Goal: Information Seeking & Learning: Find specific fact

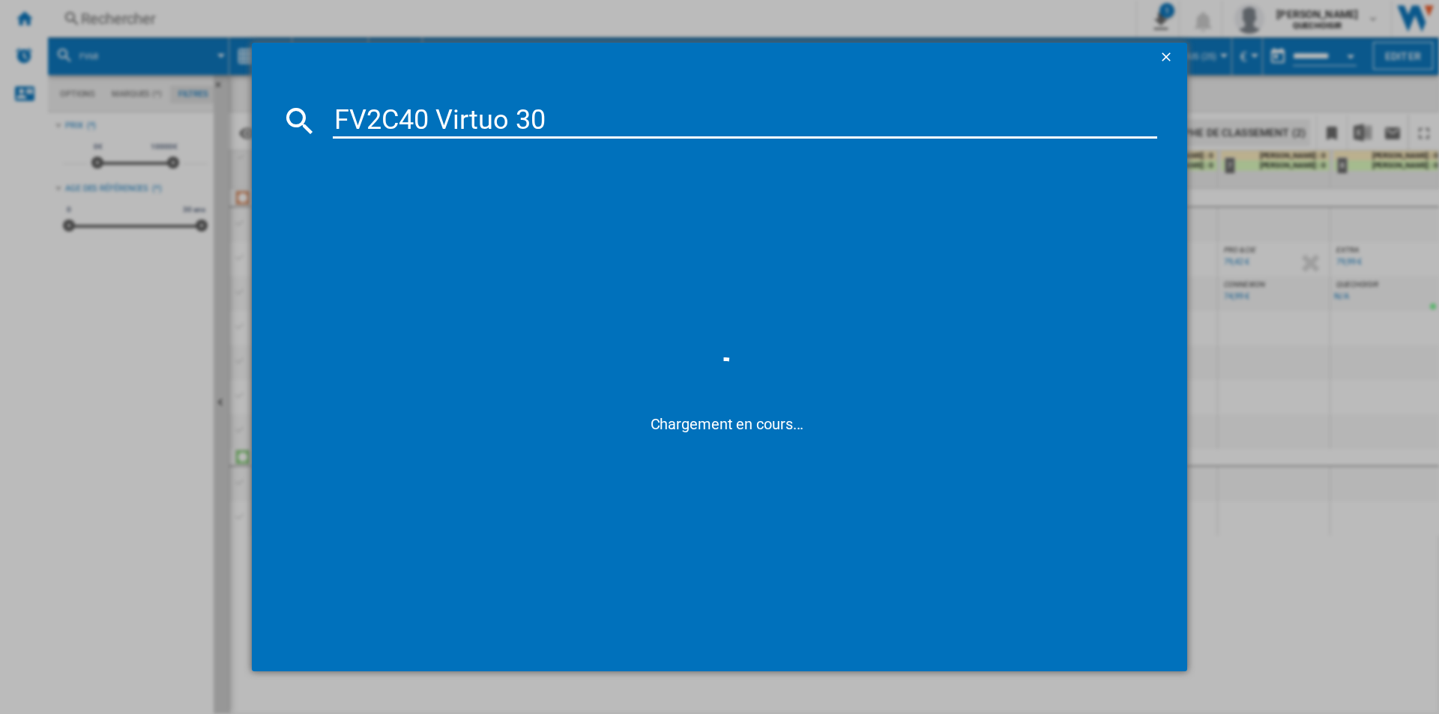
drag, startPoint x: 412, startPoint y: 116, endPoint x: 802, endPoint y: 109, distance: 389.7
click at [785, 109] on input "FV2C40 Virtuo 30" at bounding box center [745, 121] width 824 height 36
type input "FV2C4"
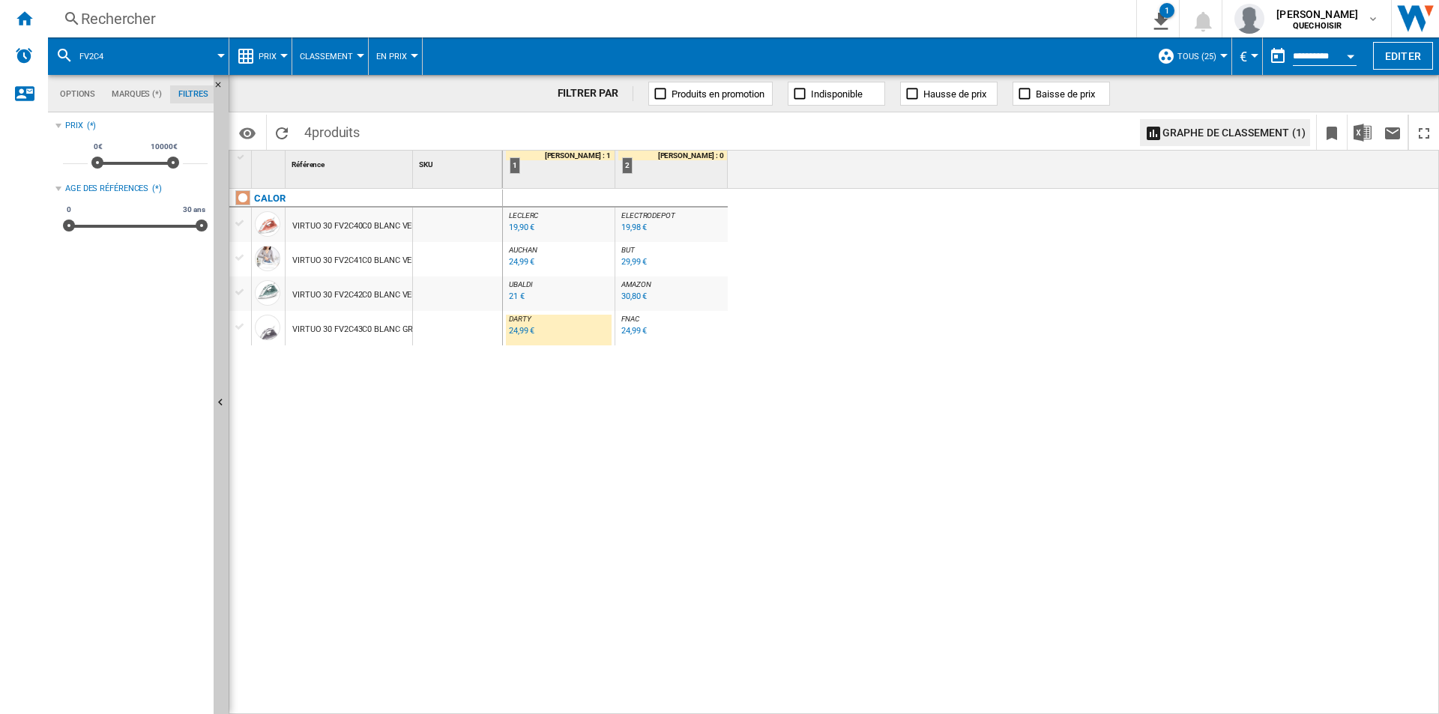
click at [521, 333] on div "24,99 €" at bounding box center [521, 331] width 25 height 10
click at [351, 15] on div "Rechercher" at bounding box center [589, 18] width 1016 height 21
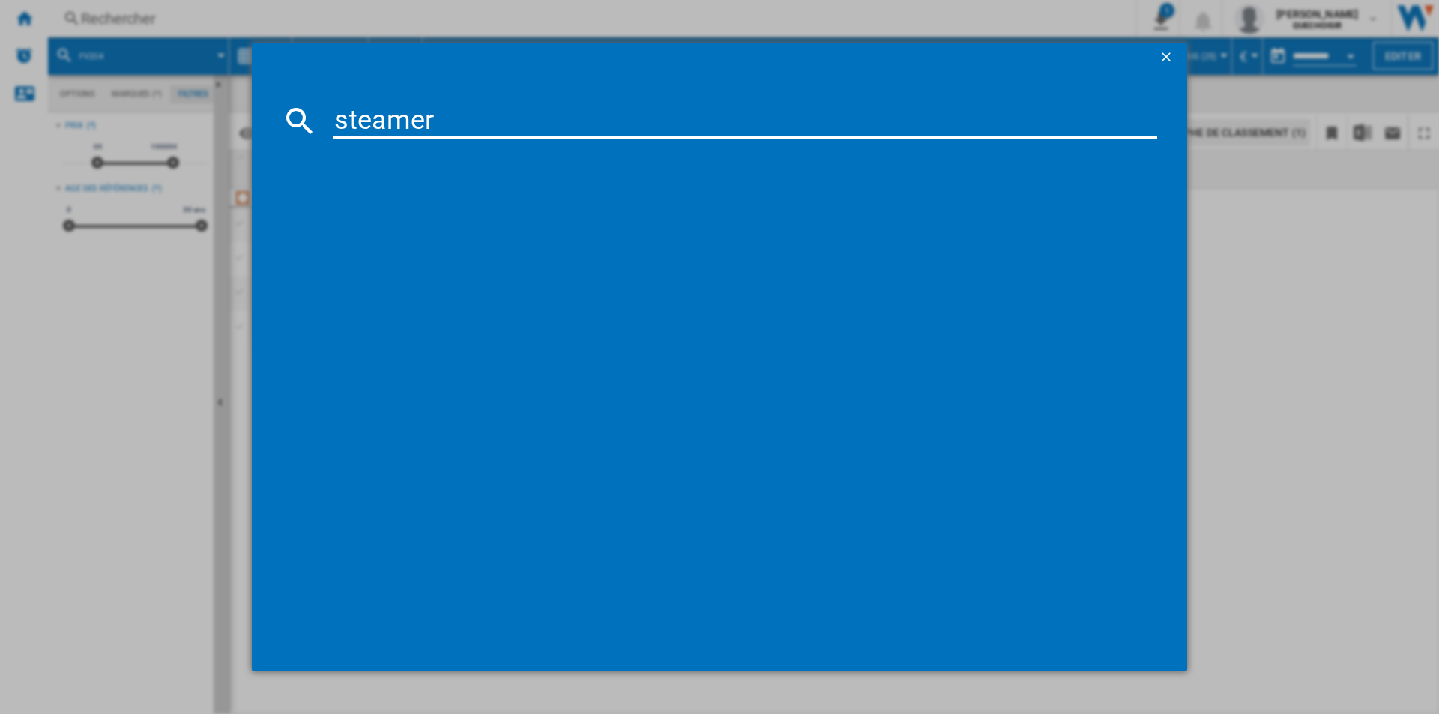
type input "steamery"
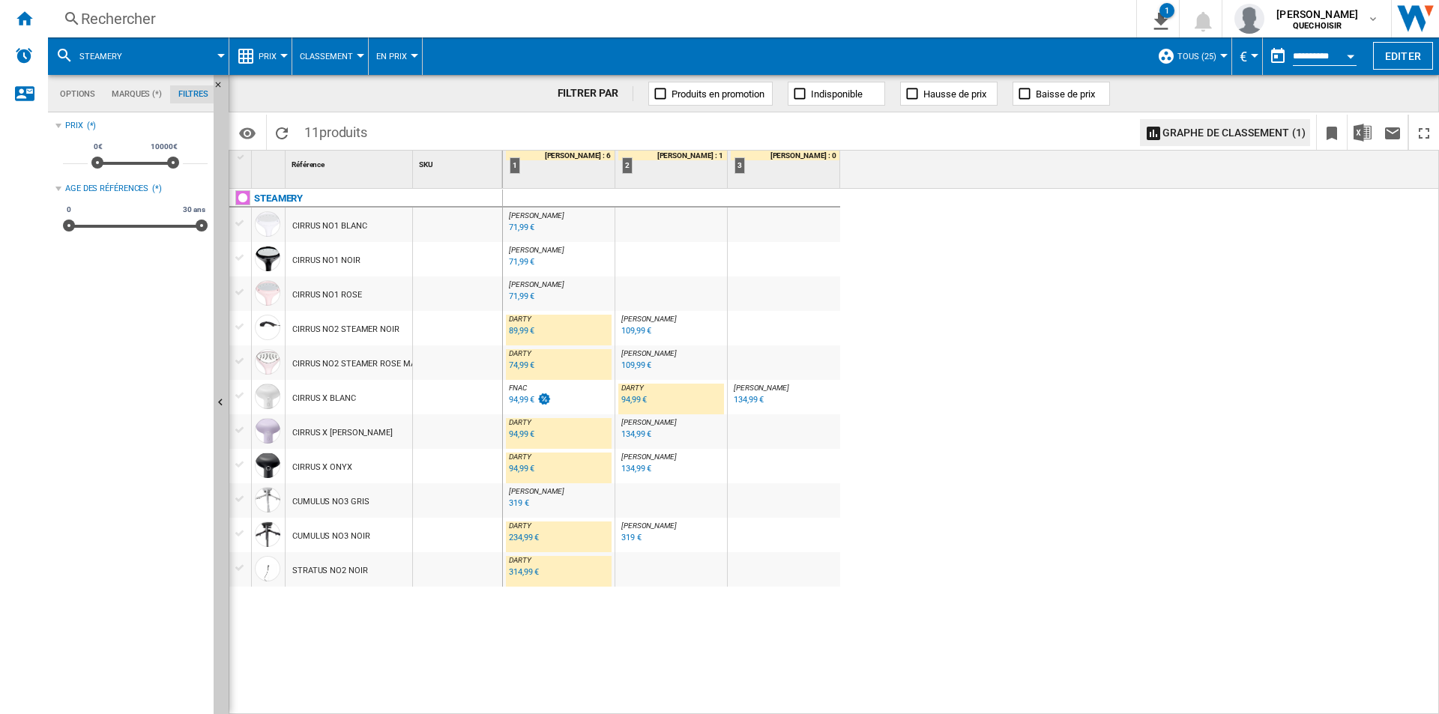
click at [311, 21] on div "Rechercher" at bounding box center [589, 18] width 1016 height 21
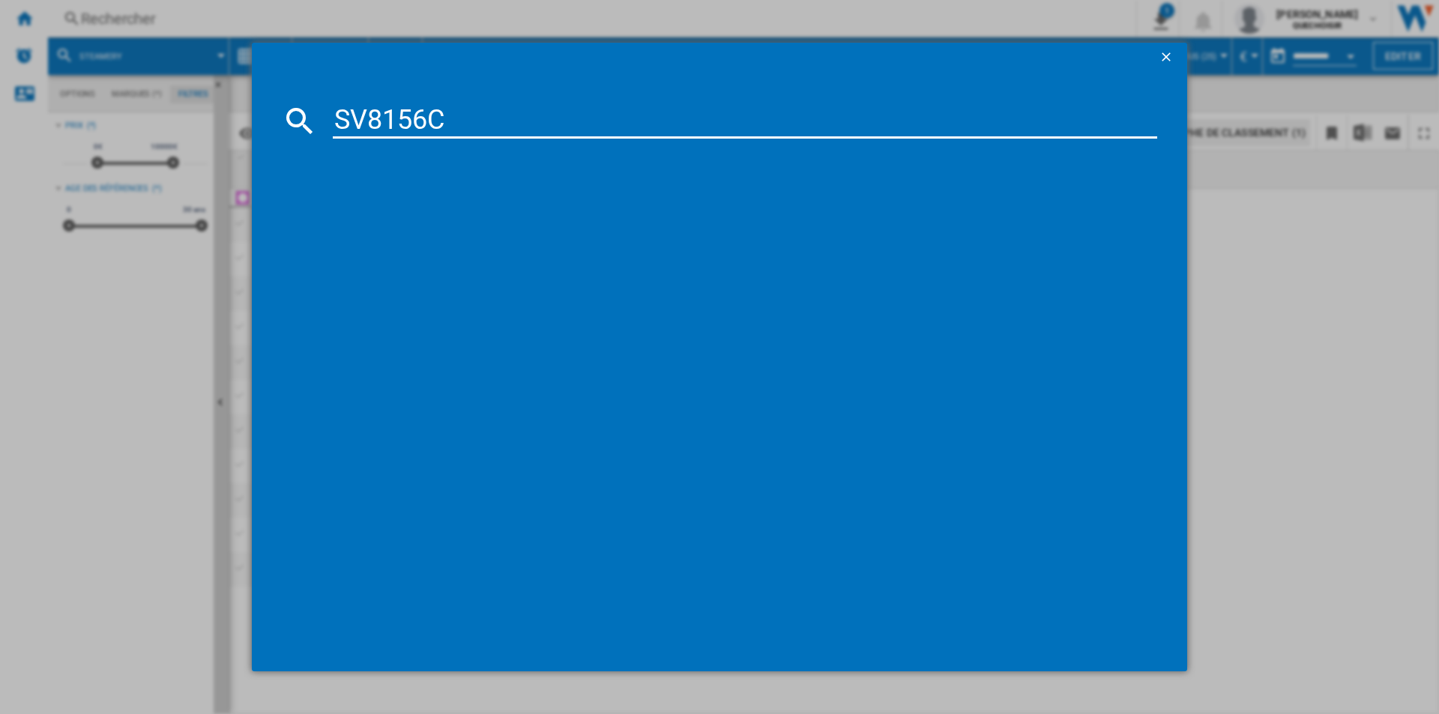
type input "SV8156"
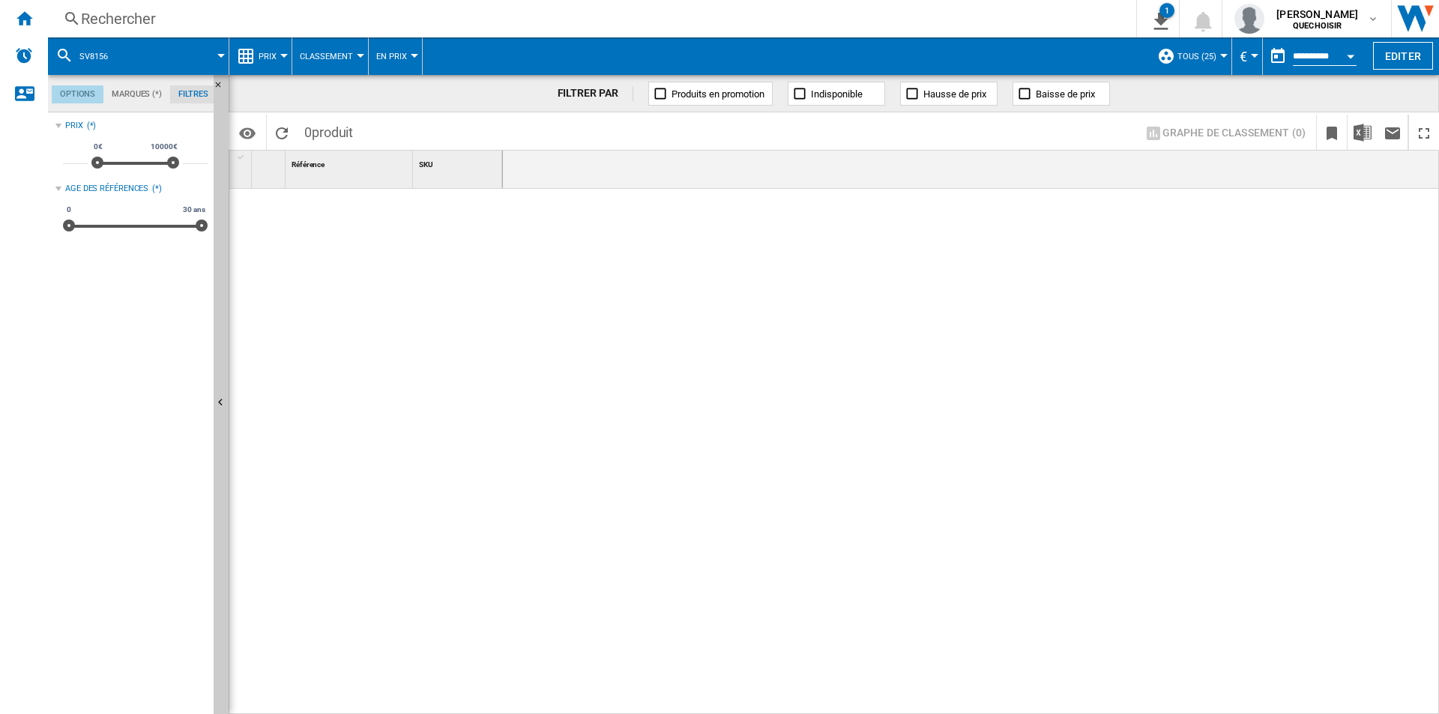
click at [87, 91] on md-tab-item "Options" at bounding box center [78, 94] width 52 height 18
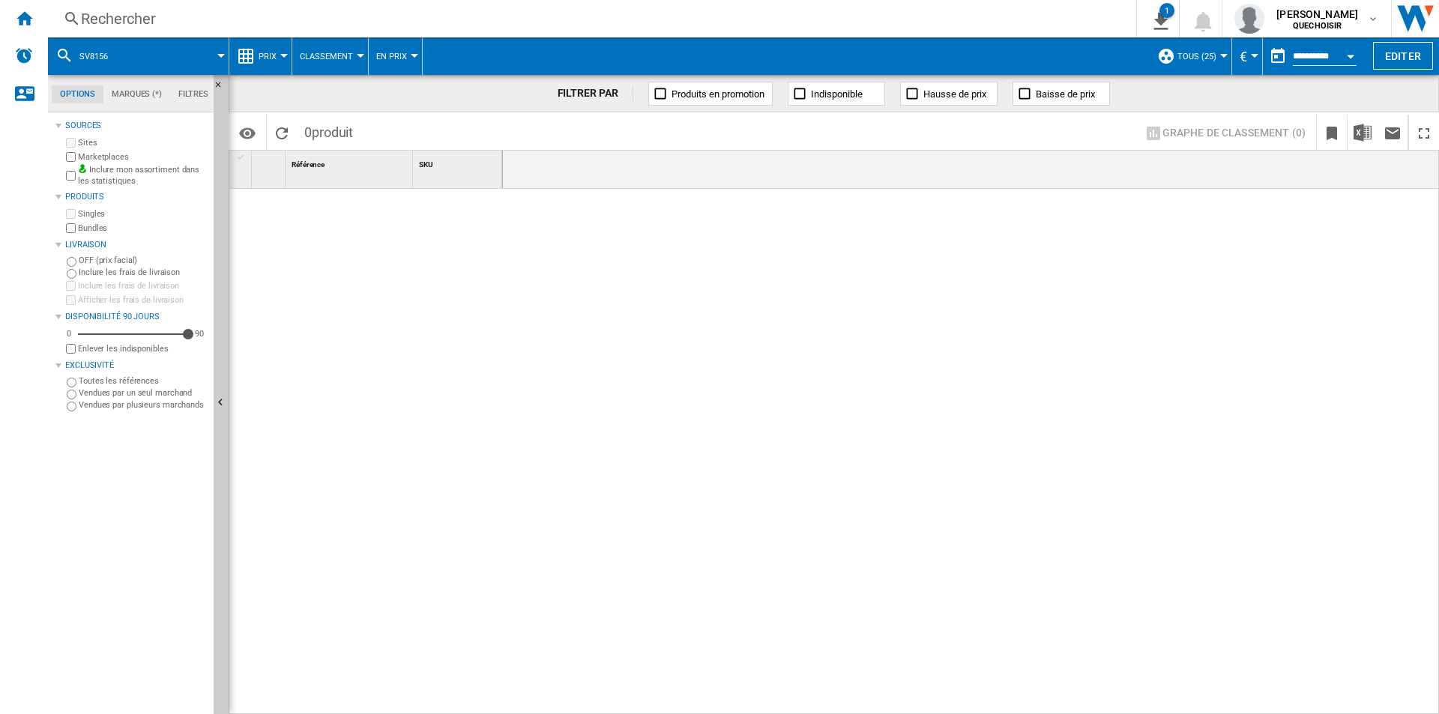
click at [88, 153] on label "Marketplaces" at bounding box center [143, 156] width 130 height 11
click at [318, 24] on div "Rechercher" at bounding box center [589, 18] width 1016 height 21
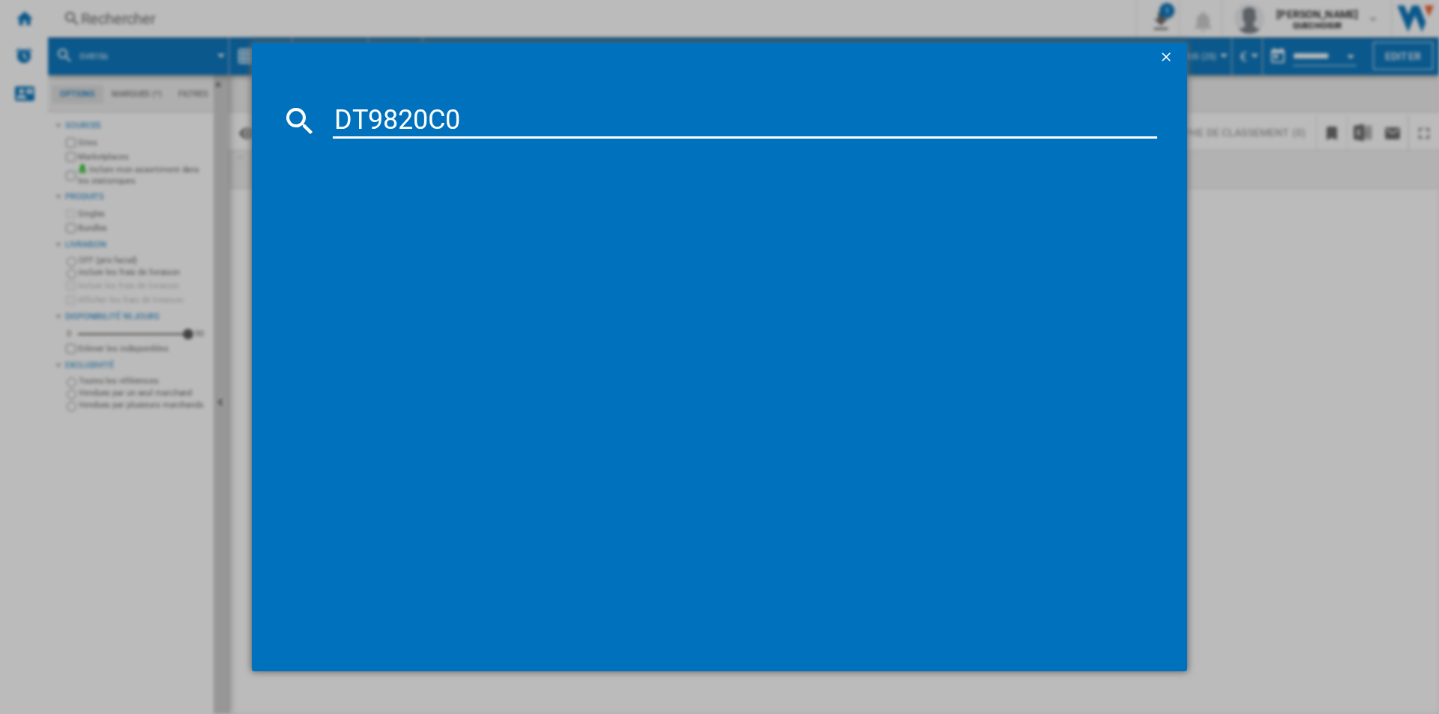
type input "DT9820C0"
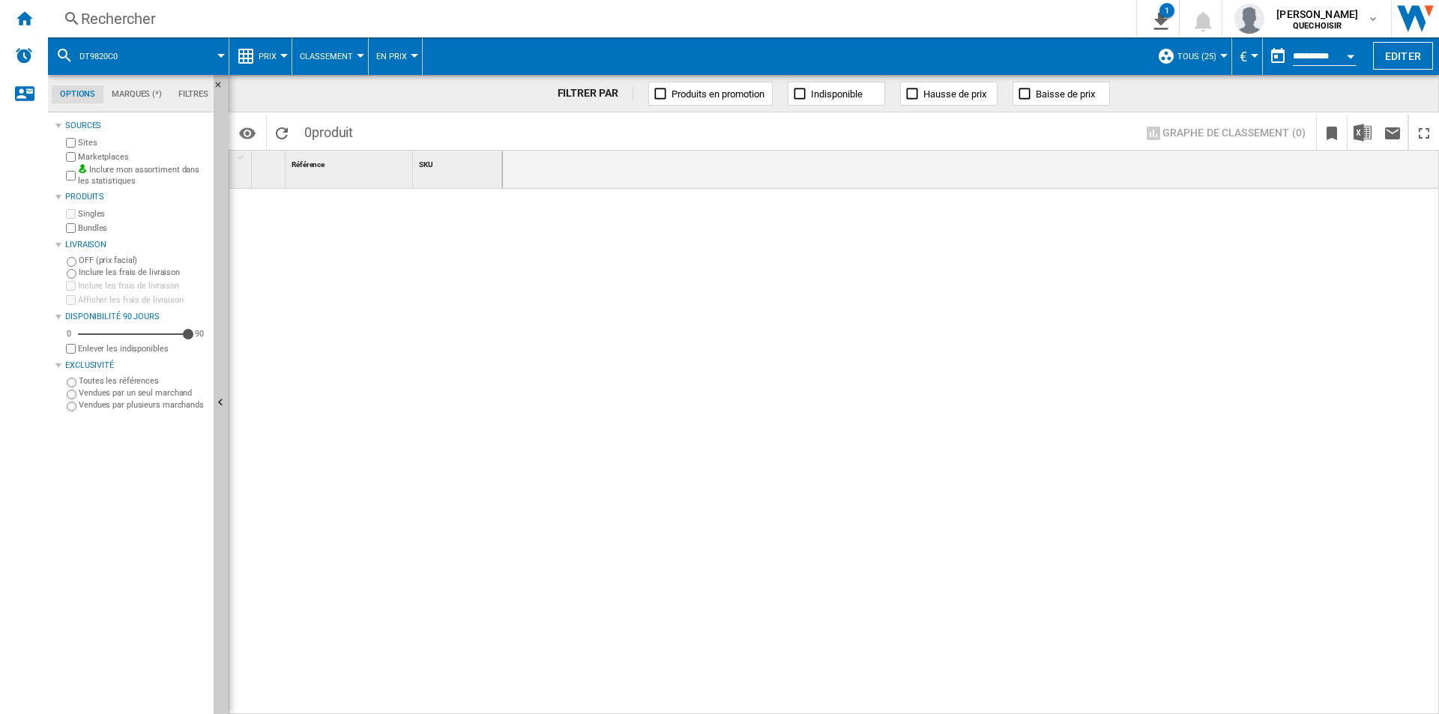
click at [369, 24] on div "Rechercher" at bounding box center [589, 18] width 1016 height 21
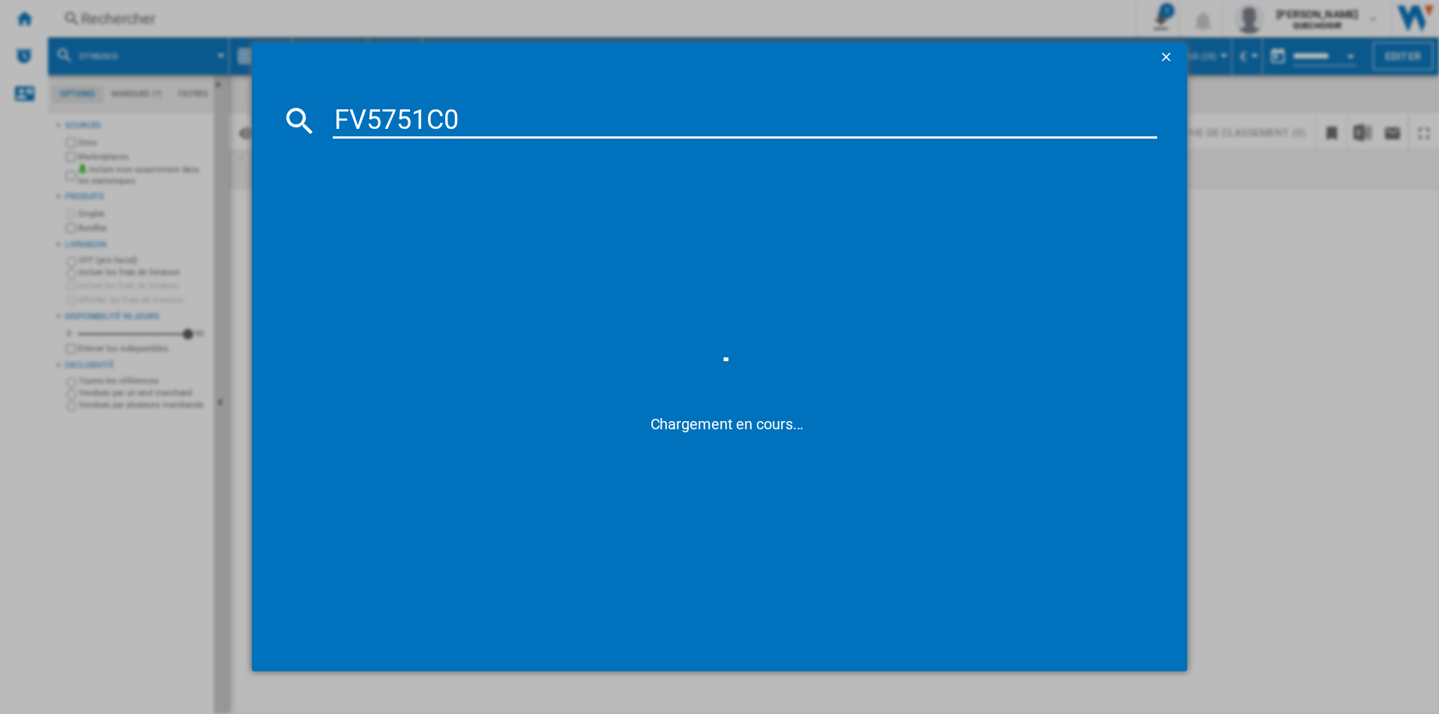
drag, startPoint x: 575, startPoint y: 119, endPoint x: 615, endPoint y: 121, distance: 40.5
click at [588, 119] on input "FV5751C0" at bounding box center [745, 121] width 824 height 36
type input "FV57"
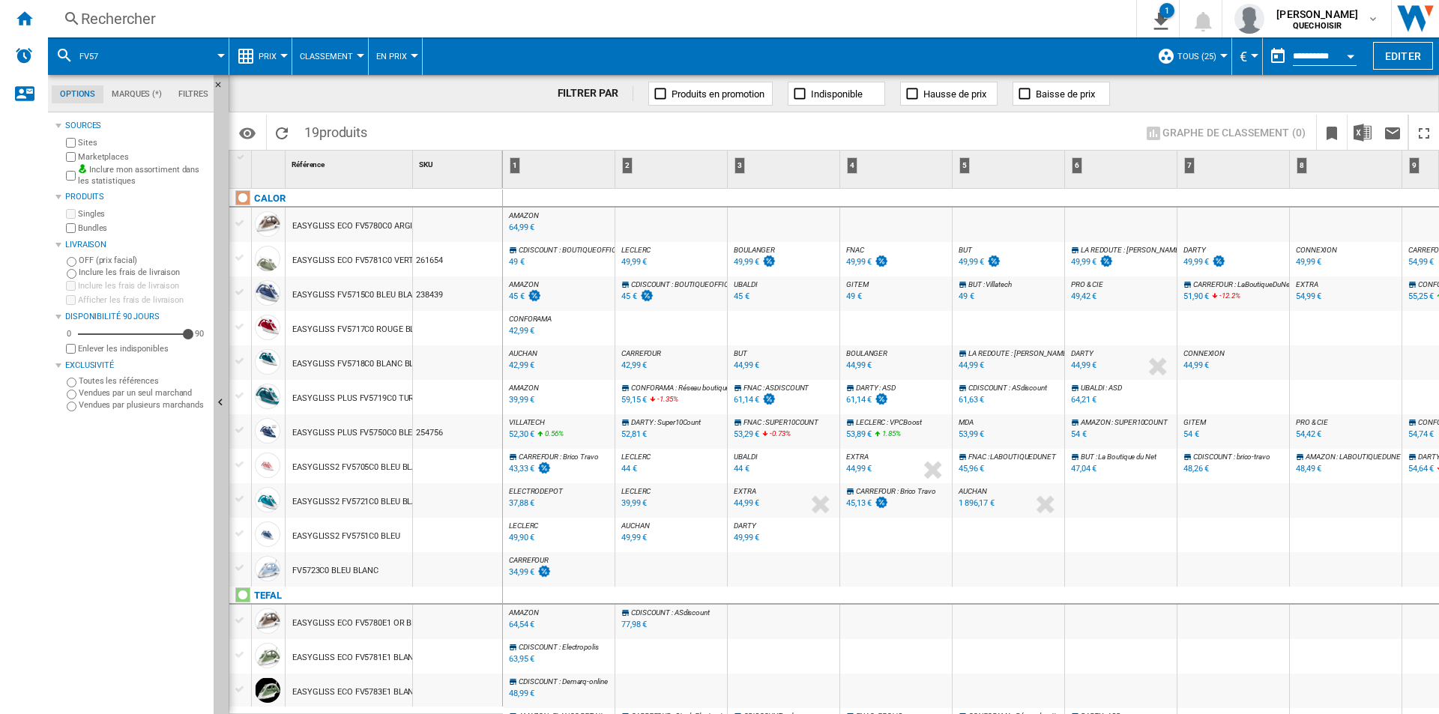
click at [82, 157] on label "Marketplaces" at bounding box center [143, 156] width 130 height 11
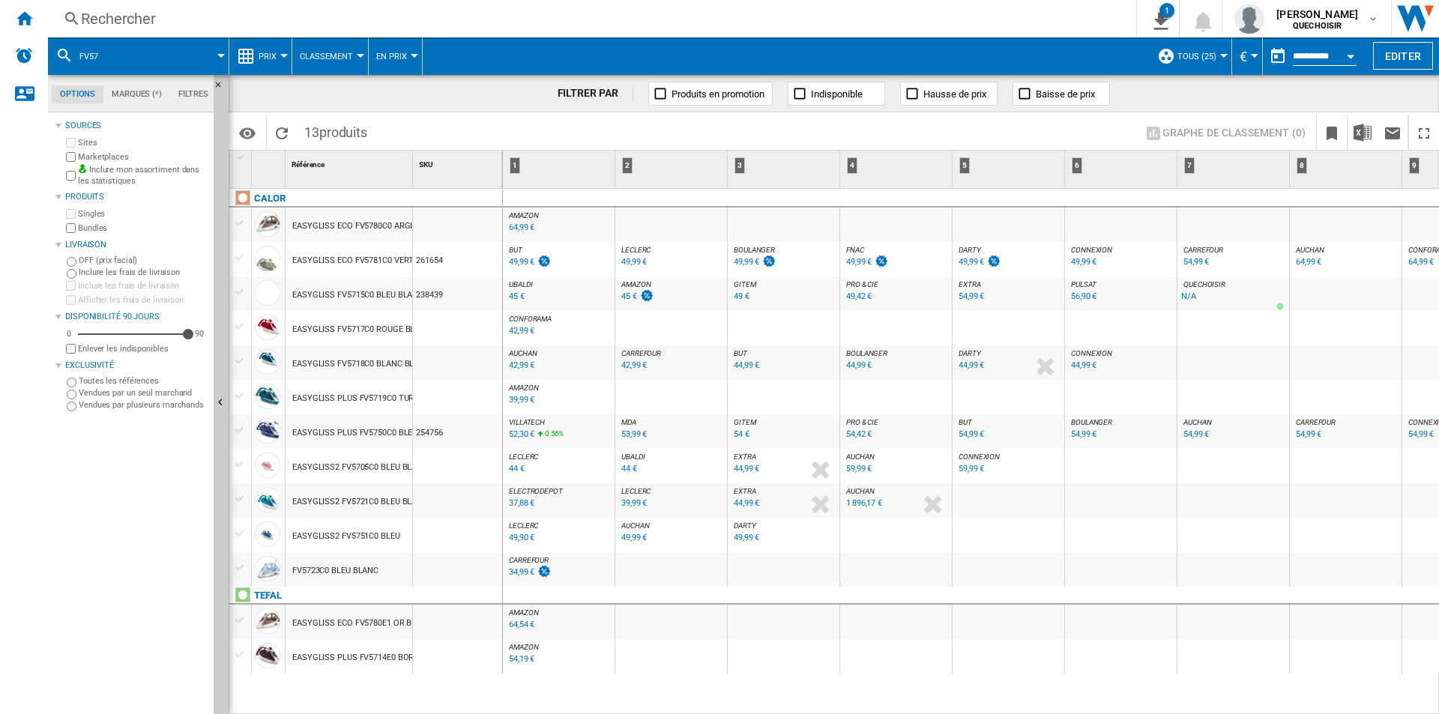
click at [366, 535] on div "EASYGLISS2 FV5751C0 BLEU" at bounding box center [346, 536] width 108 height 34
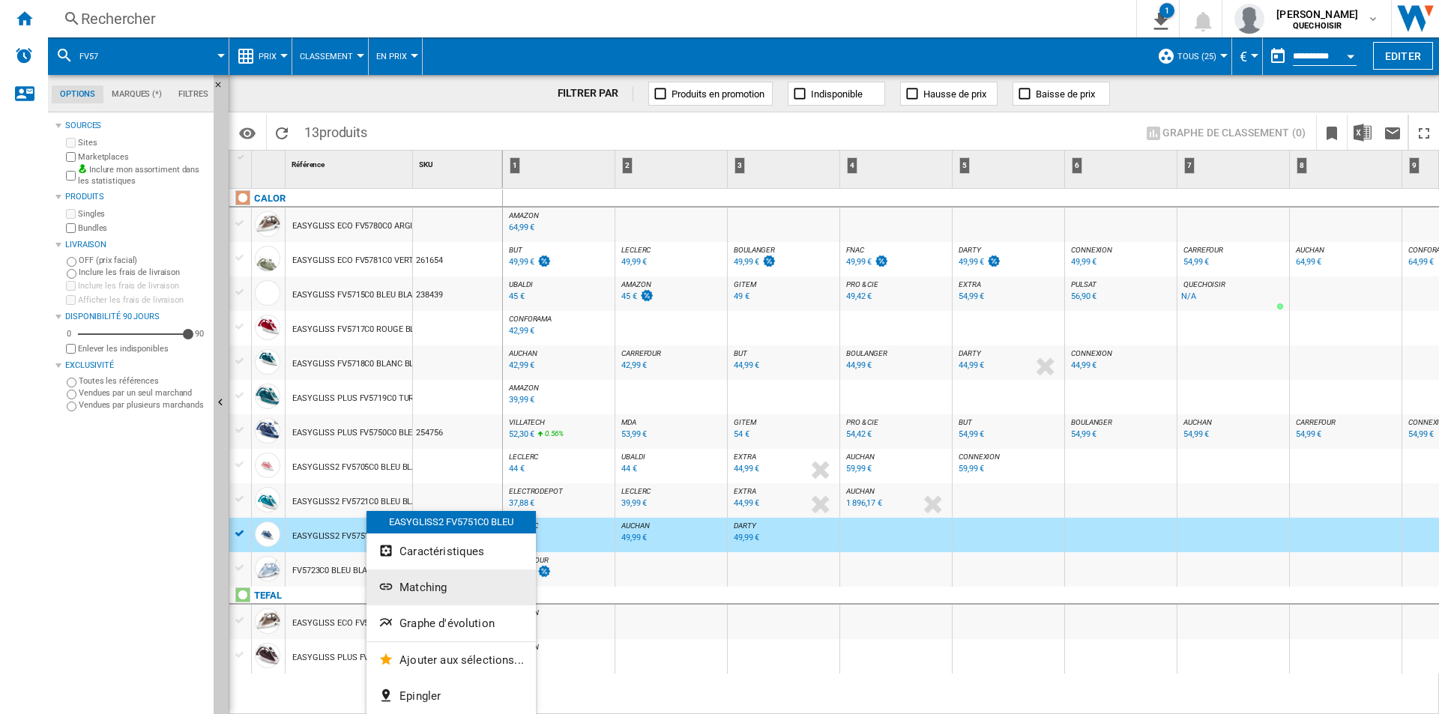
click at [420, 580] on button "Matching" at bounding box center [450, 587] width 169 height 36
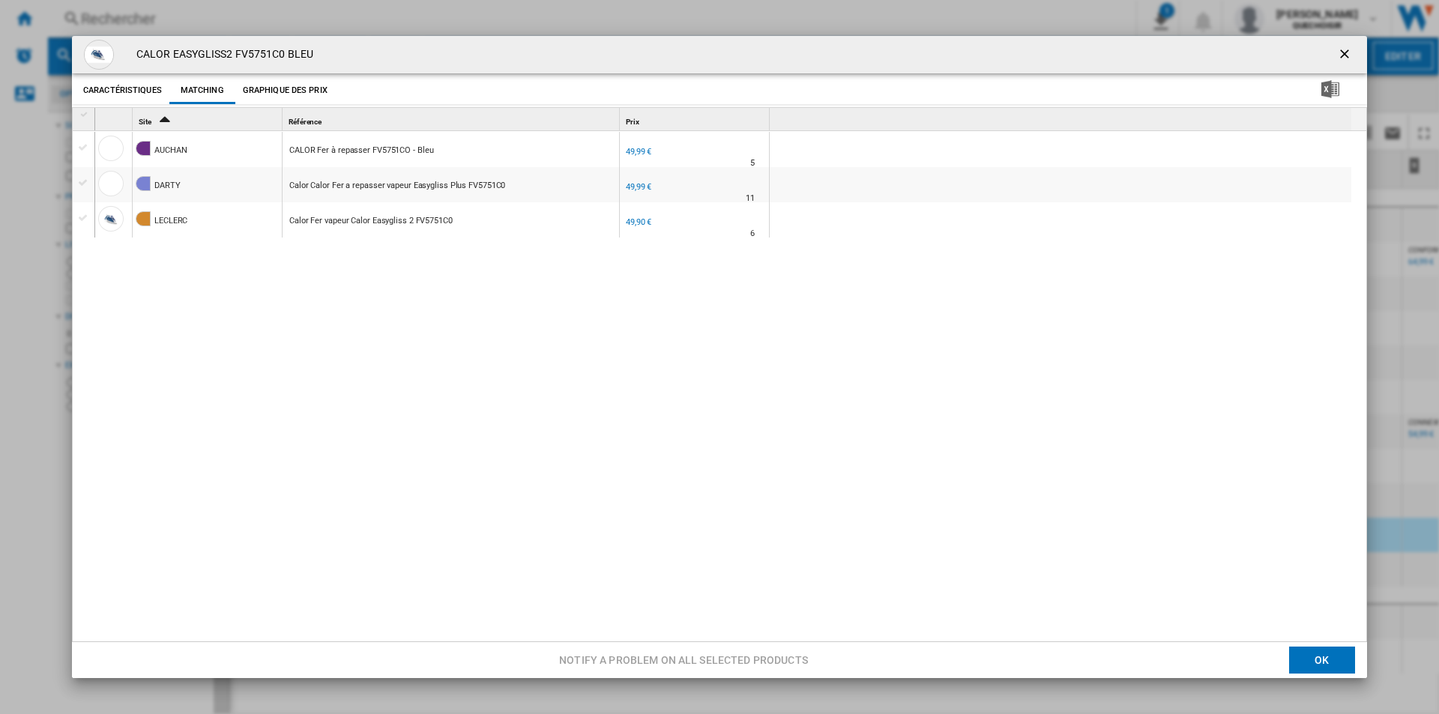
click at [377, 151] on div "CALOR Fer à repasser FV5751CO - Bleu" at bounding box center [361, 150] width 144 height 34
click at [1341, 51] on ng-md-icon "getI18NText('BUTTONS.CLOSE_DIALOG')" at bounding box center [1346, 55] width 18 height 18
